Goal: Transaction & Acquisition: Book appointment/travel/reservation

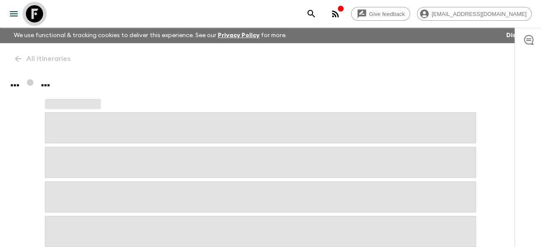
click at [32, 12] on icon at bounding box center [34, 13] width 17 height 17
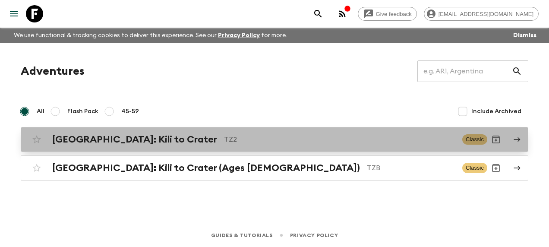
click at [112, 129] on link "[GEOGRAPHIC_DATA]: Kili to Crater TZ2 Classic" at bounding box center [274, 139] width 507 height 25
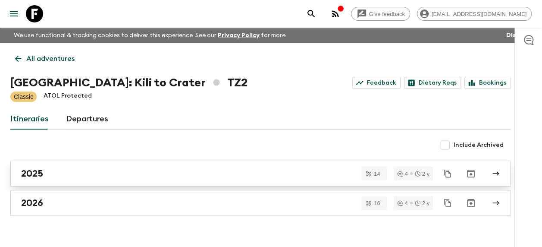
click at [28, 172] on h2 "2025" at bounding box center [32, 173] width 22 height 11
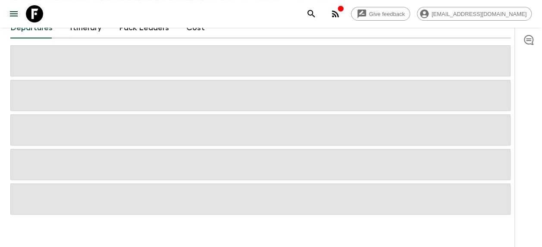
scroll to position [96, 0]
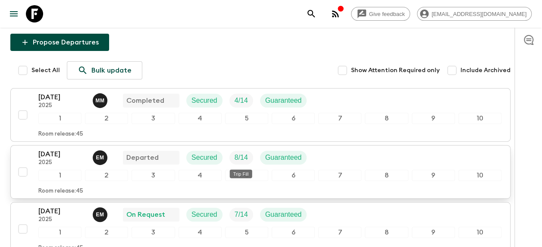
click at [247, 154] on p "8 / 14" at bounding box center [241, 157] width 13 height 10
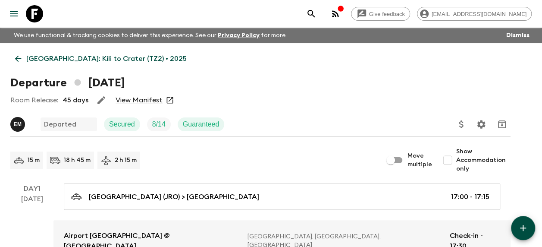
click at [150, 97] on link "View Manifest" at bounding box center [139, 100] width 47 height 9
